Goal: Task Accomplishment & Management: Manage account settings

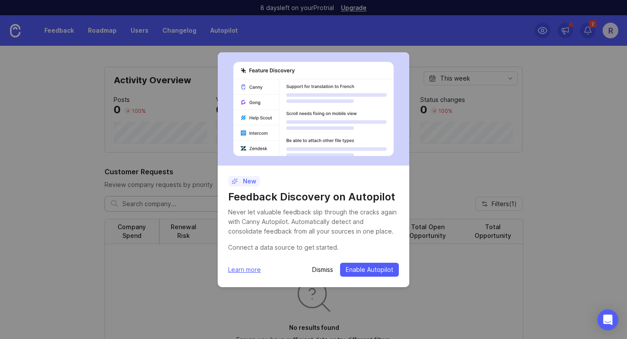
click at [348, 270] on span "Enable Autopilot" at bounding box center [369, 269] width 47 height 9
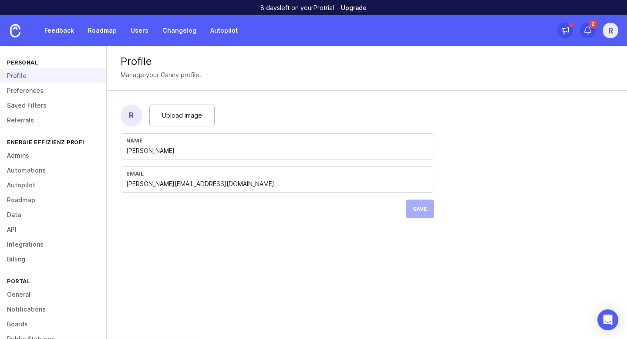
click at [427, 205] on form "R Upload image Name [PERSON_NAME] Email [PERSON_NAME][EMAIL_ADDRESS][DOMAIN_NAM…" at bounding box center [277, 162] width 341 height 142
click at [418, 210] on form "R Upload image Name [PERSON_NAME] Email [PERSON_NAME][EMAIL_ADDRESS][DOMAIN_NAM…" at bounding box center [277, 162] width 341 height 142
click at [423, 213] on form "R Upload image Name [PERSON_NAME] Email [PERSON_NAME][EMAIL_ADDRESS][DOMAIN_NAM…" at bounding box center [277, 162] width 341 height 142
click at [588, 30] on icon at bounding box center [587, 30] width 9 height 9
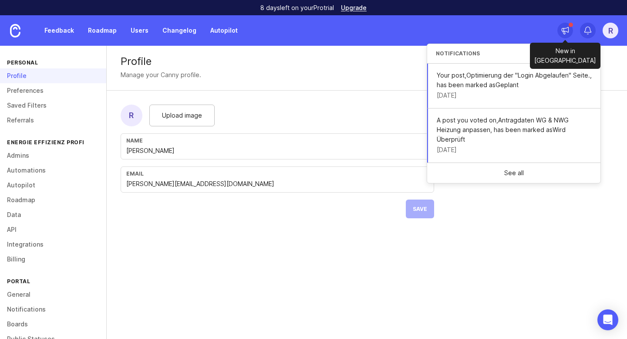
click at [565, 26] on icon at bounding box center [565, 30] width 9 height 9
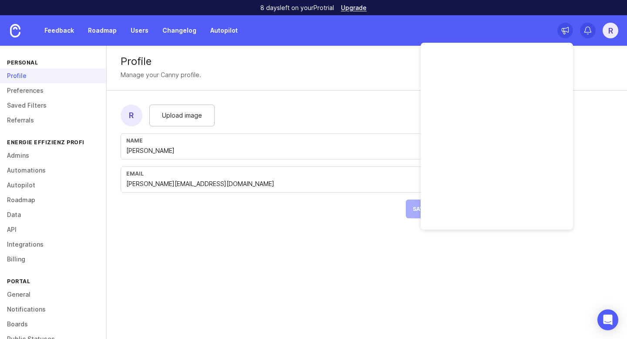
click at [17, 31] on img at bounding box center [15, 30] width 10 height 13
